Goal: Information Seeking & Learning: Learn about a topic

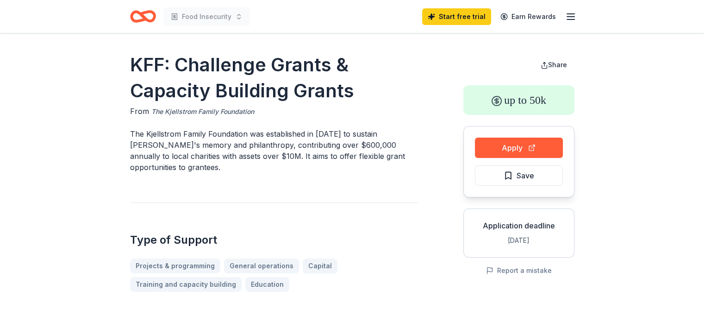
drag, startPoint x: 148, startPoint y: 112, endPoint x: 234, endPoint y: 110, distance: 86.1
click at [234, 110] on div "From The Kjellstrom Family Foundation" at bounding box center [274, 111] width 289 height 12
drag, startPoint x: 253, startPoint y: 108, endPoint x: 192, endPoint y: 109, distance: 60.2
click at [192, 109] on div "From The Kjellstrom Family Foundation" at bounding box center [274, 111] width 289 height 12
drag, startPoint x: 260, startPoint y: 109, endPoint x: 192, endPoint y: 104, distance: 67.3
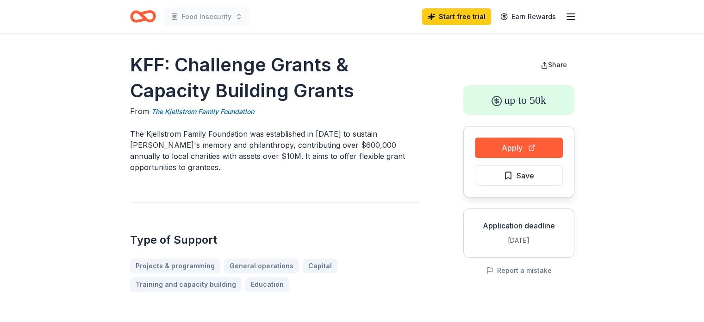
drag, startPoint x: 122, startPoint y: 62, endPoint x: 239, endPoint y: 84, distance: 118.7
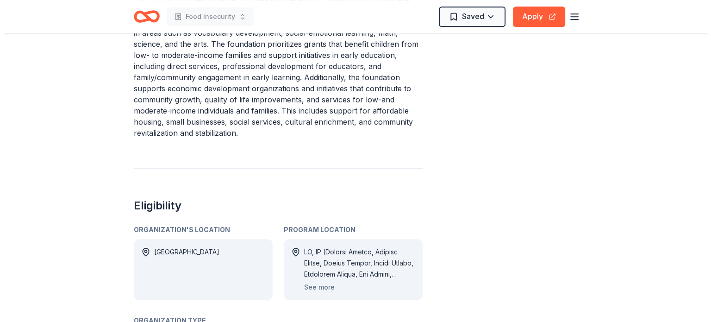
scroll to position [498, 0]
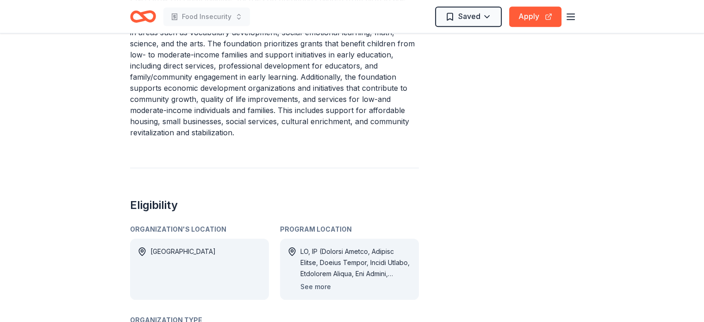
click at [315, 281] on button "See more" at bounding box center [315, 286] width 31 height 11
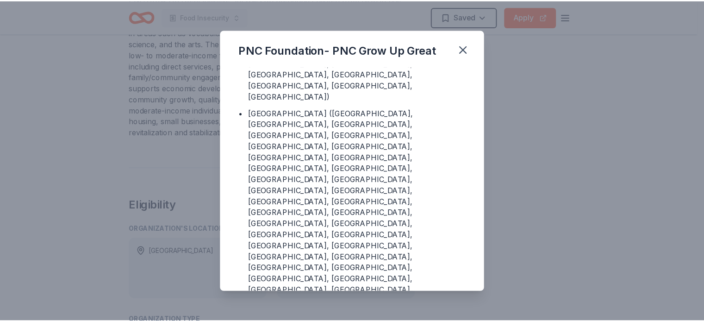
scroll to position [1507, 0]
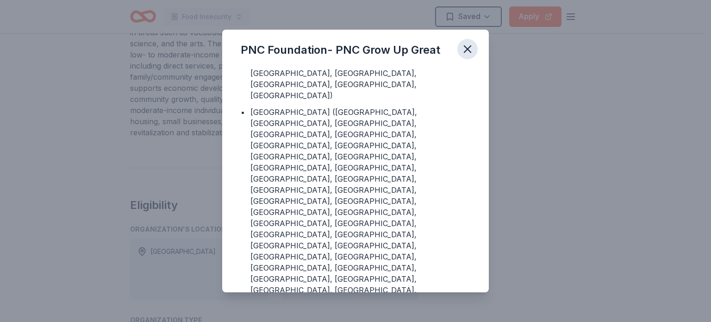
click at [466, 49] on icon "button" at bounding box center [467, 49] width 13 height 13
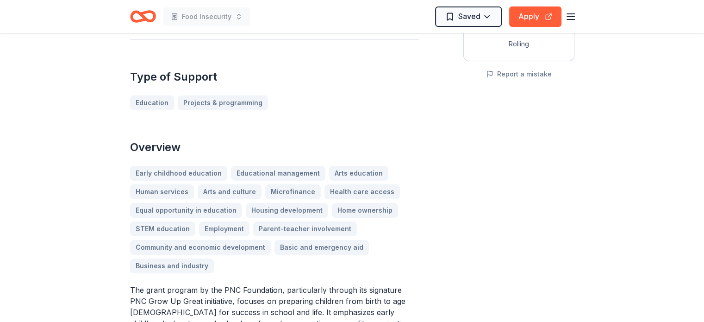
scroll to position [0, 0]
